Goal: Contribute content: Add original content to the website for others to see

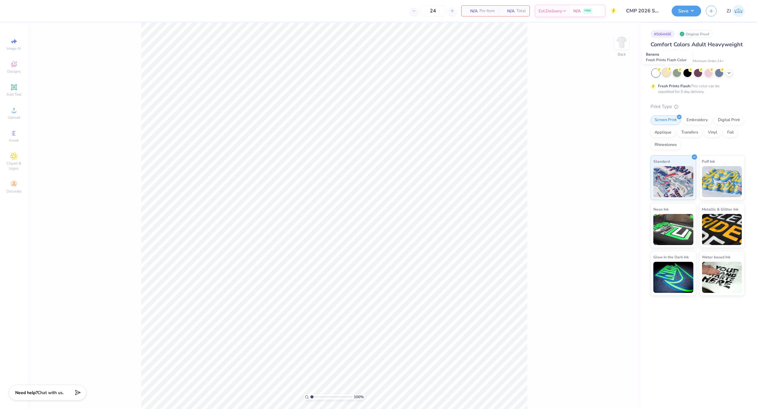
click at [664, 72] on div at bounding box center [666, 72] width 8 height 8
click at [18, 111] on div "Upload" at bounding box center [14, 113] width 22 height 18
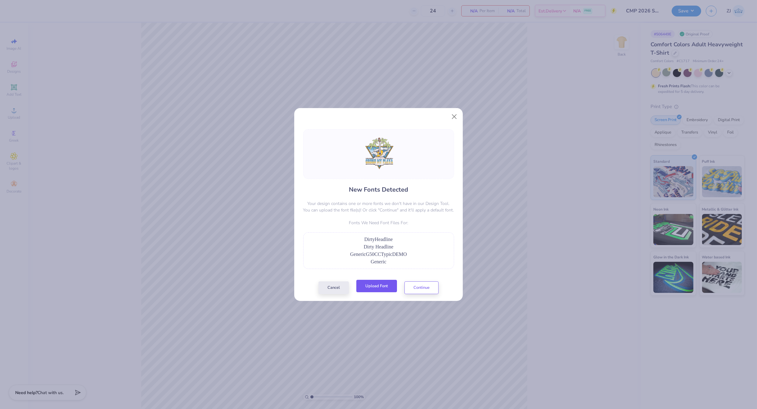
click at [378, 290] on button "Upload Font" at bounding box center [376, 286] width 41 height 13
click at [384, 283] on button "Upload Font" at bounding box center [376, 286] width 41 height 13
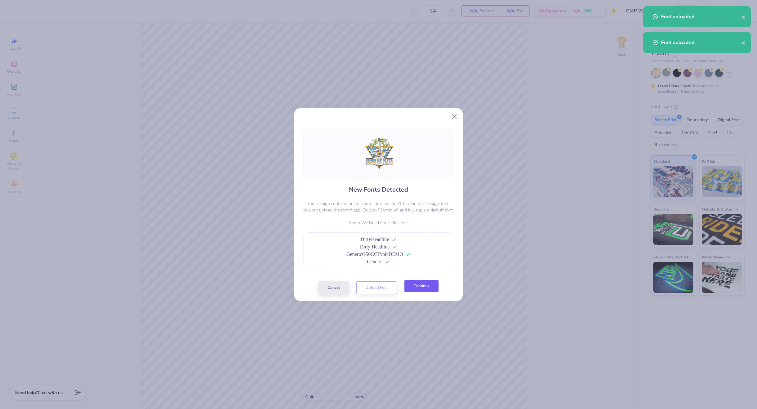
click at [422, 293] on div "Cancel Upload Font Continue" at bounding box center [378, 287] width 120 height 13
click at [418, 291] on button "Continue" at bounding box center [421, 286] width 34 height 13
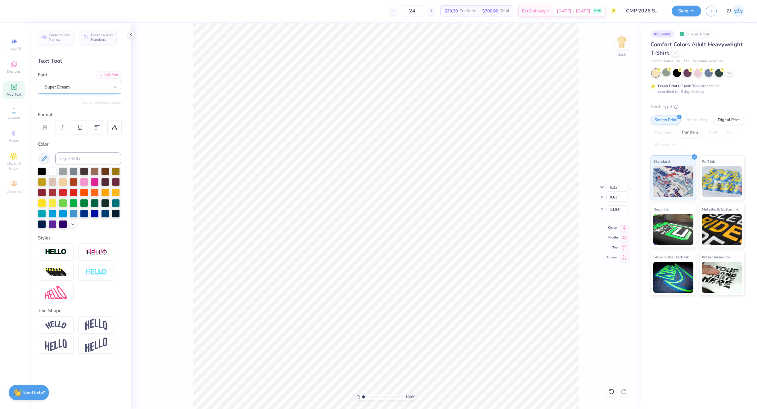
click at [60, 88] on div "Super Dream" at bounding box center [76, 87] width 65 height 10
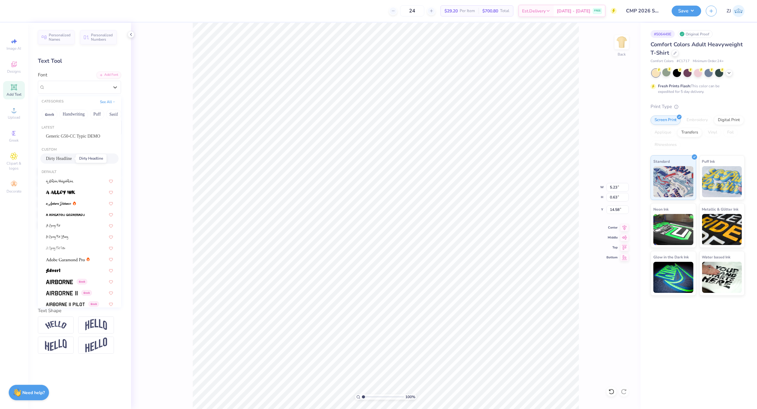
click at [63, 160] on span "Dirty Headline" at bounding box center [59, 158] width 26 height 7
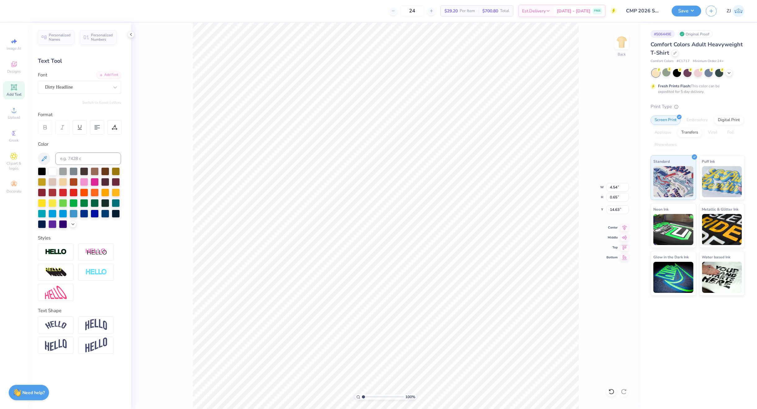
type input "4.54"
type input "0.65"
type input "14.63"
type input "3.09"
type input "0.46"
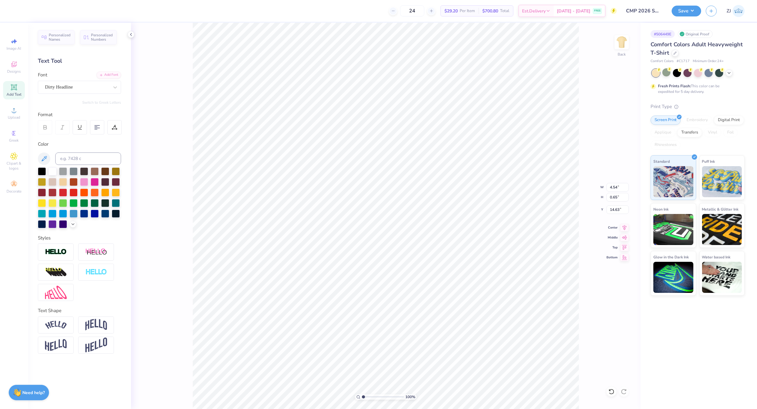
type input "17.83"
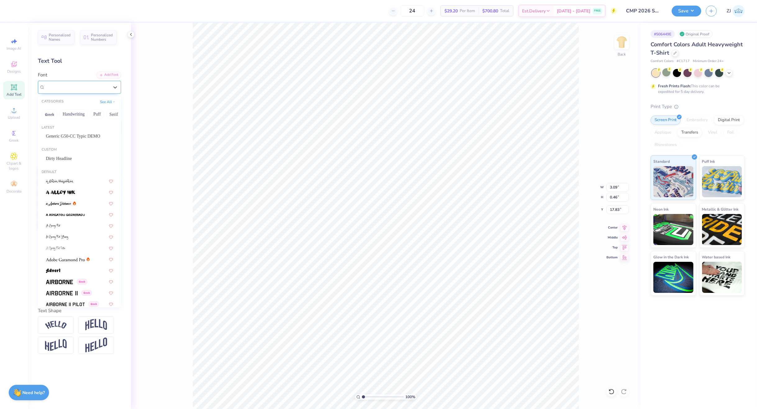
click at [63, 86] on div "Super Dream" at bounding box center [76, 87] width 65 height 10
click at [60, 160] on span "Dirty Headline" at bounding box center [59, 158] width 26 height 7
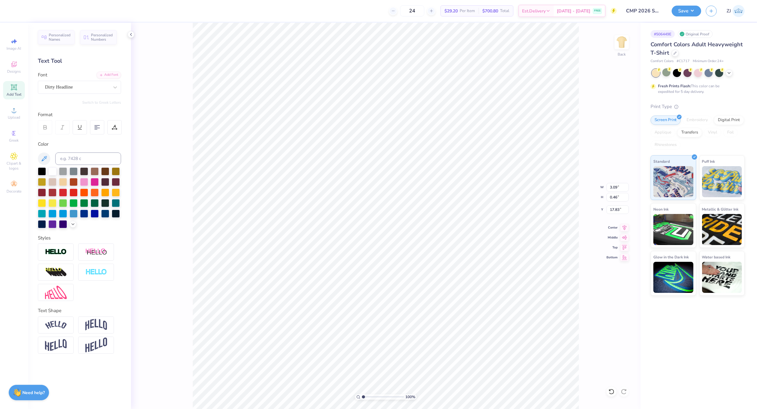
type input "2.72"
type input "0.49"
type input "17.86"
type input "4.54"
type input "0.65"
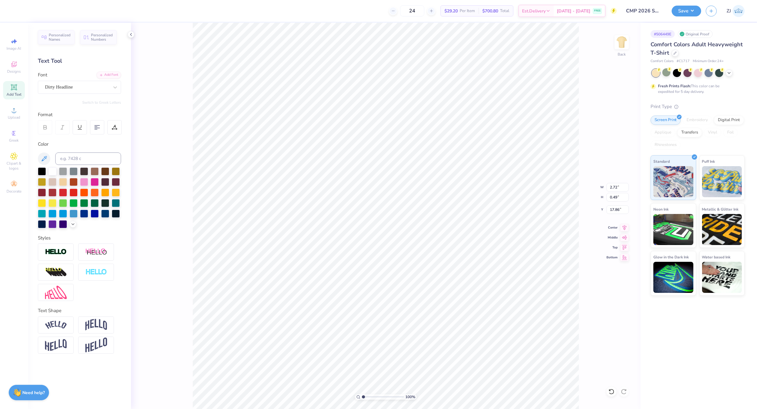
type input "14.63"
click at [626, 225] on icon at bounding box center [624, 226] width 9 height 7
type input "2.72"
type input "0.49"
type input "17.86"
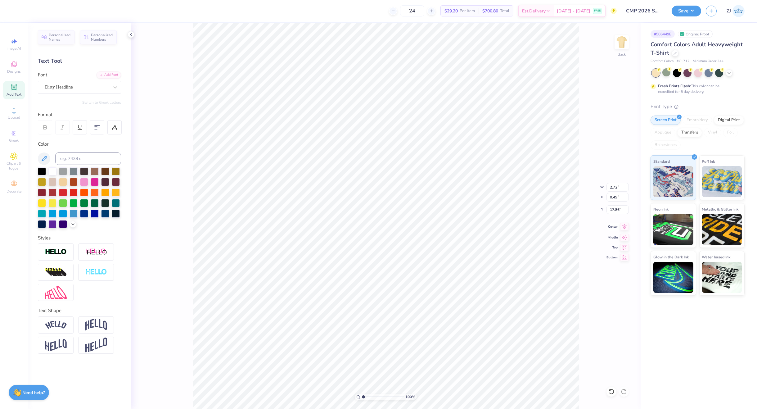
click at [624, 227] on icon at bounding box center [624, 226] width 9 height 7
type input "14.17"
type input "15.86"
type input "4.57"
type input "4.54"
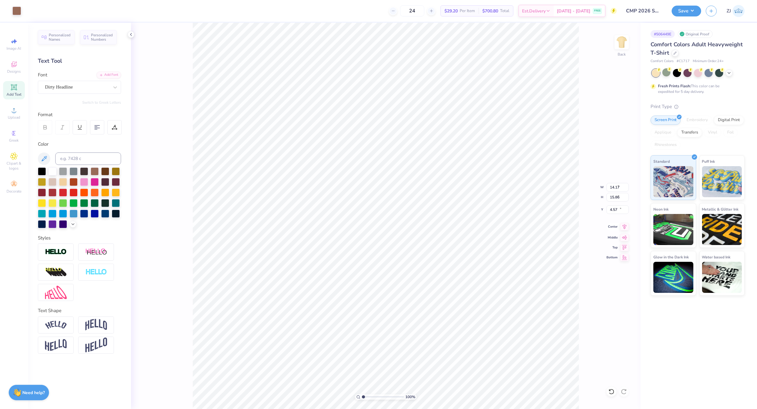
type input "0.65"
type input "14.63"
type input "14.17"
type input "15.86"
type input "4.57"
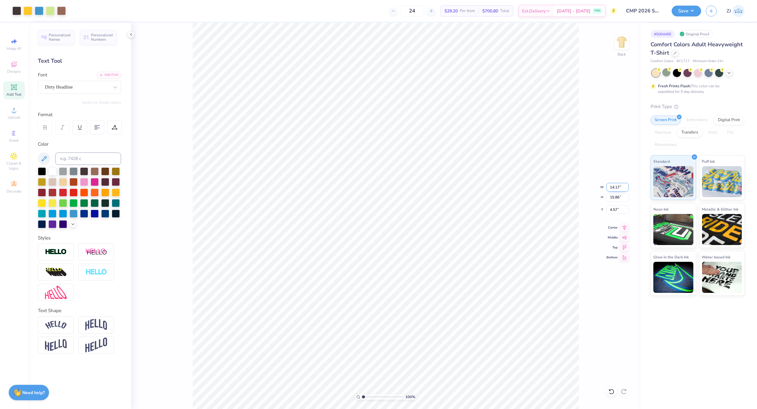
click at [612, 187] on input "14.17" at bounding box center [617, 187] width 22 height 9
type input "11.00"
type input "12.31"
click at [615, 209] on input "6.35" at bounding box center [617, 209] width 22 height 9
type input "3.00"
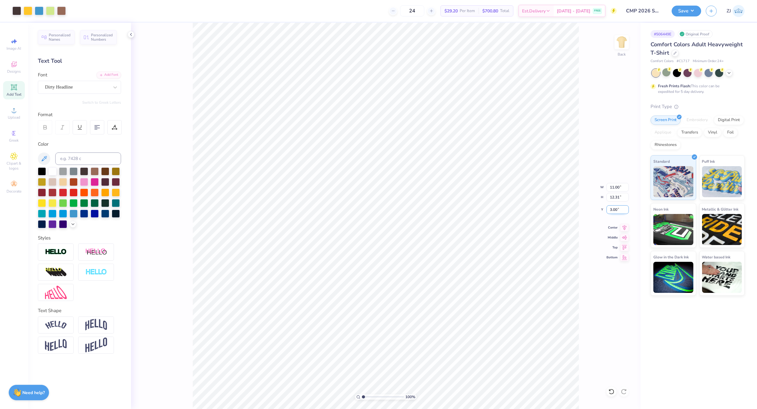
click at [614, 212] on input "3.00" at bounding box center [617, 209] width 22 height 9
type input "2.50"
click at [616, 188] on input "11.00" at bounding box center [617, 187] width 22 height 9
type input "12.00"
type input "13.43"
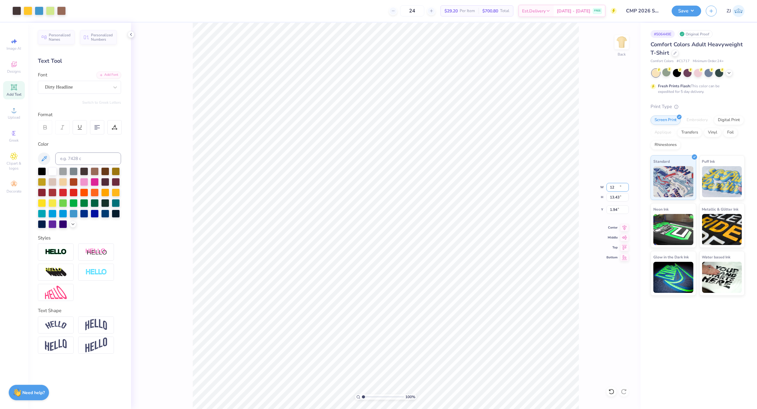
type input "1.94"
click at [679, 11] on button "Save" at bounding box center [686, 10] width 29 height 11
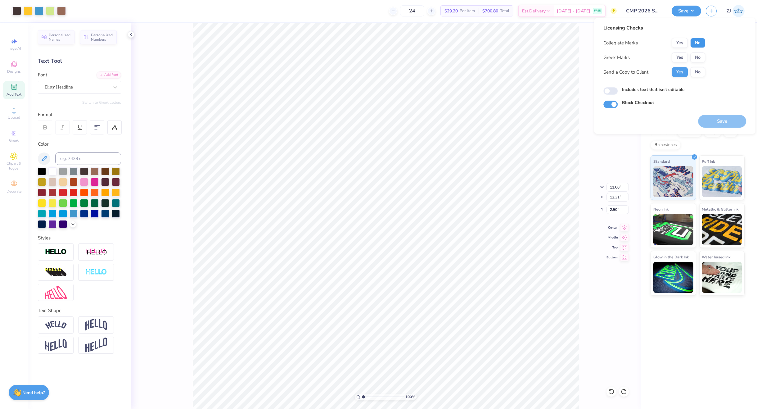
click at [696, 43] on button "No" at bounding box center [697, 43] width 15 height 10
click at [696, 55] on button "No" at bounding box center [697, 57] width 15 height 10
click at [612, 92] on input "Includes text that isn't editable" at bounding box center [610, 90] width 14 height 7
checkbox input "true"
click at [711, 121] on button "Save" at bounding box center [722, 121] width 48 height 13
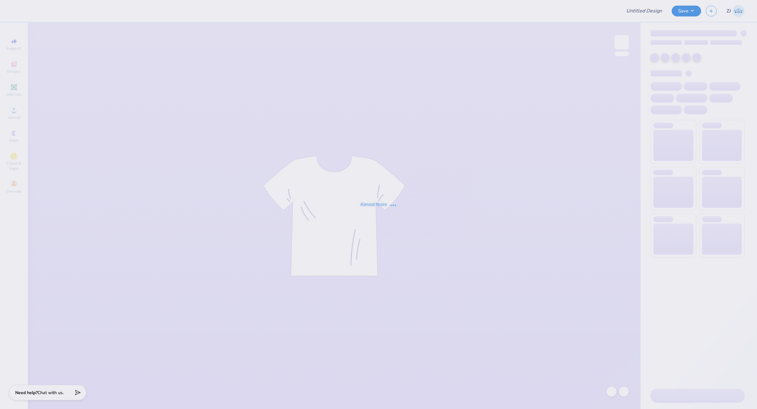
type input "Fiona O'reilly : The University of Virginia"
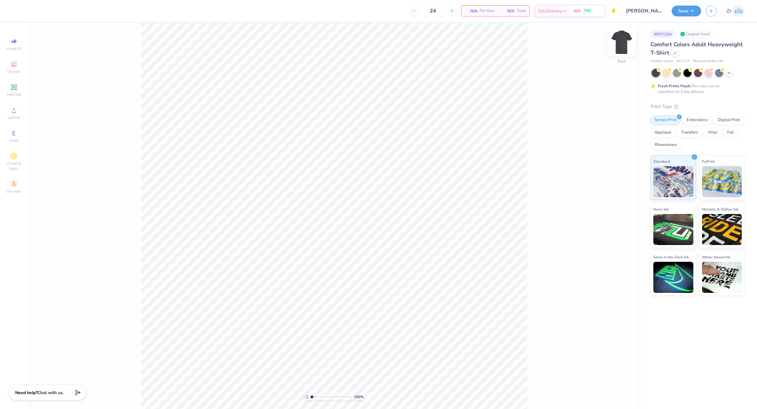
click at [621, 47] on img at bounding box center [621, 42] width 25 height 25
